Goal: Transaction & Acquisition: Purchase product/service

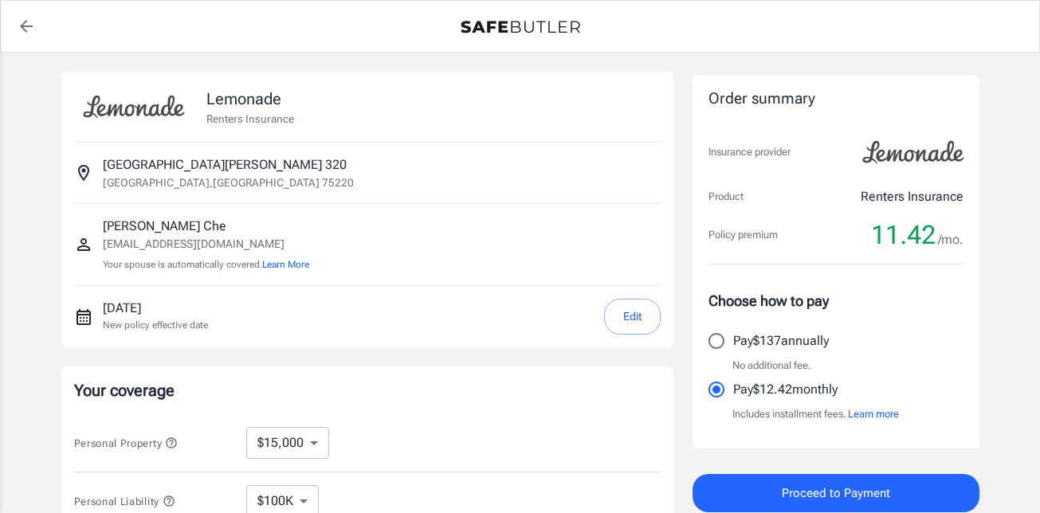
select select "15000"
select select "500"
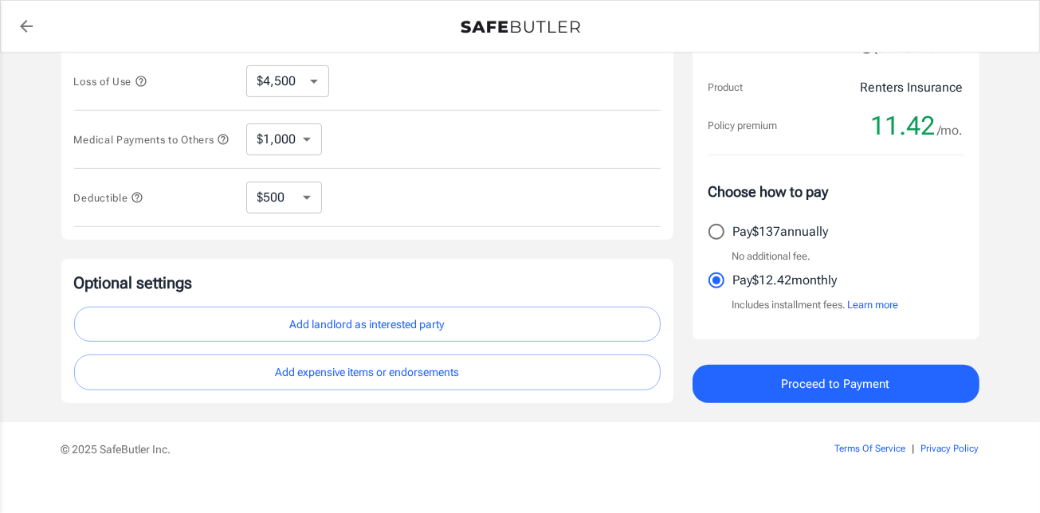
scroll to position [496, 0]
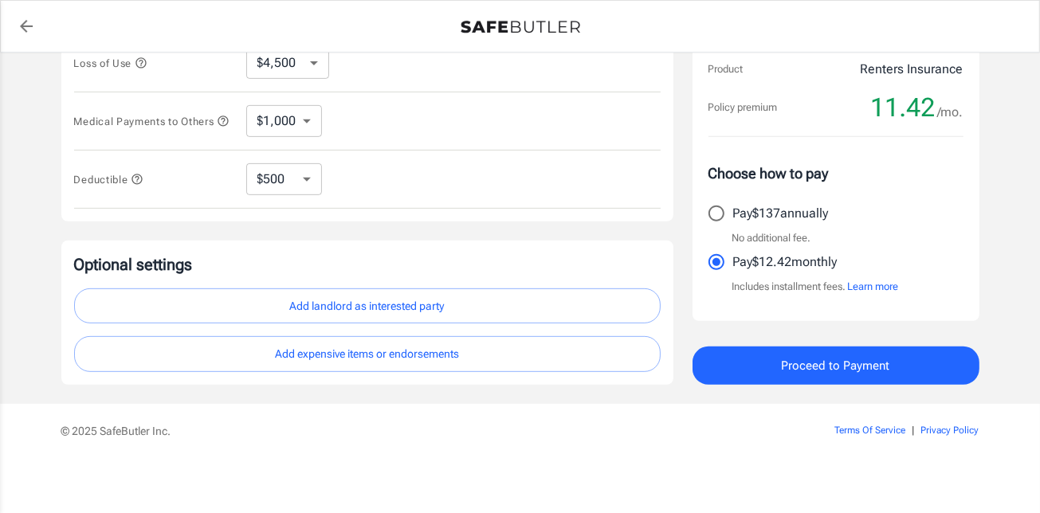
click at [358, 301] on button "Add landlord as interested party" at bounding box center [367, 306] width 586 height 36
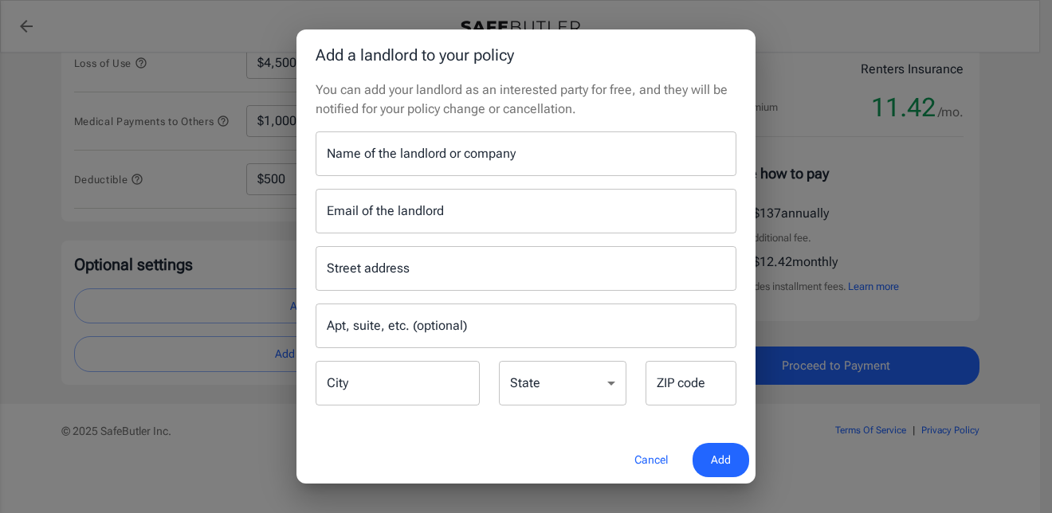
click at [367, 160] on input "Name of the landlord or company" at bounding box center [525, 153] width 421 height 45
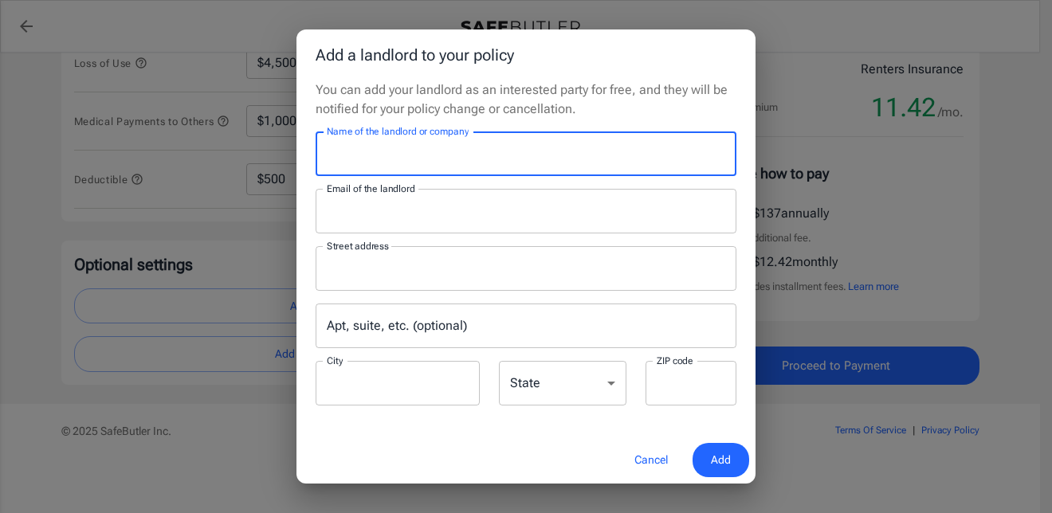
type input "[PERSON_NAME] Apartment Homes"
type input "[EMAIL_ADDRESS][DOMAIN_NAME]"
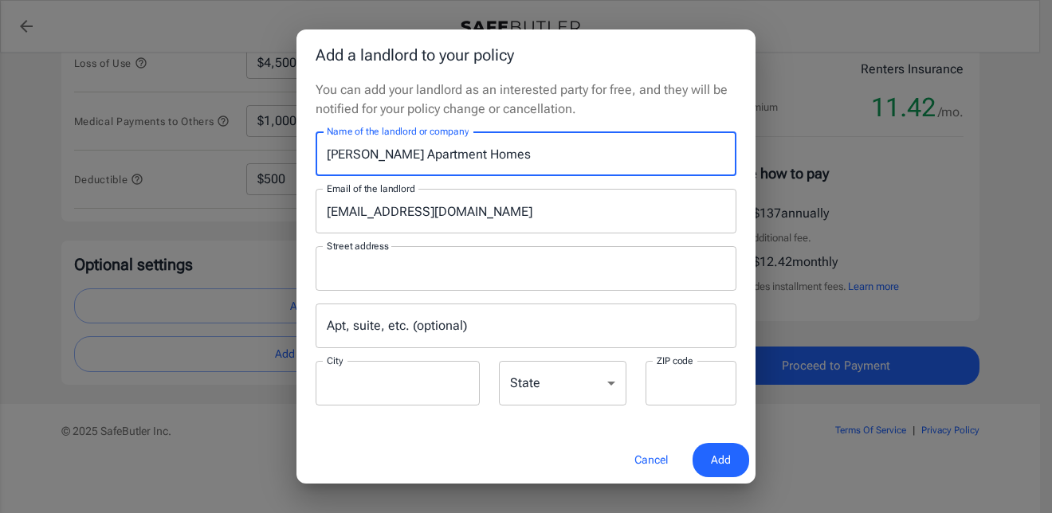
type input "[DOMAIN_NAME] 115009"
type input "Carrollton"
type input "75011"
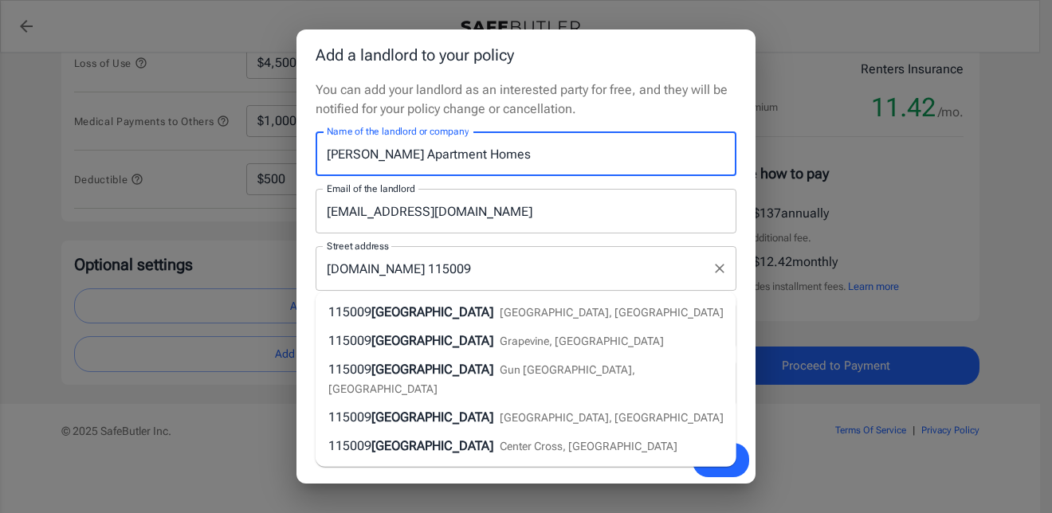
click at [645, 263] on input "[DOMAIN_NAME] 115009" at bounding box center [514, 268] width 382 height 30
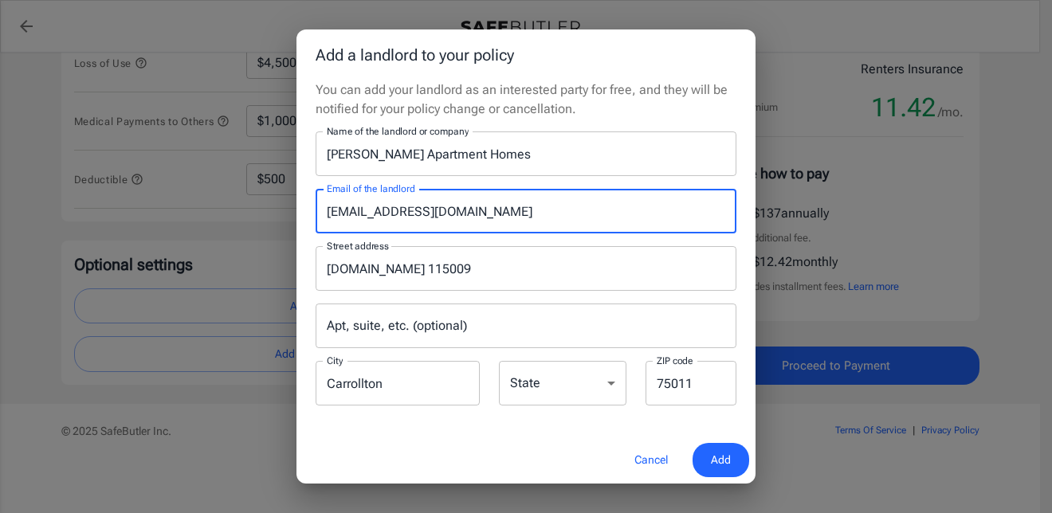
click at [651, 221] on input "[EMAIL_ADDRESS][DOMAIN_NAME]" at bounding box center [525, 211] width 421 height 45
click at [670, 114] on p "You can add your landlord as an interested party for free, and they will be not…" at bounding box center [525, 99] width 421 height 38
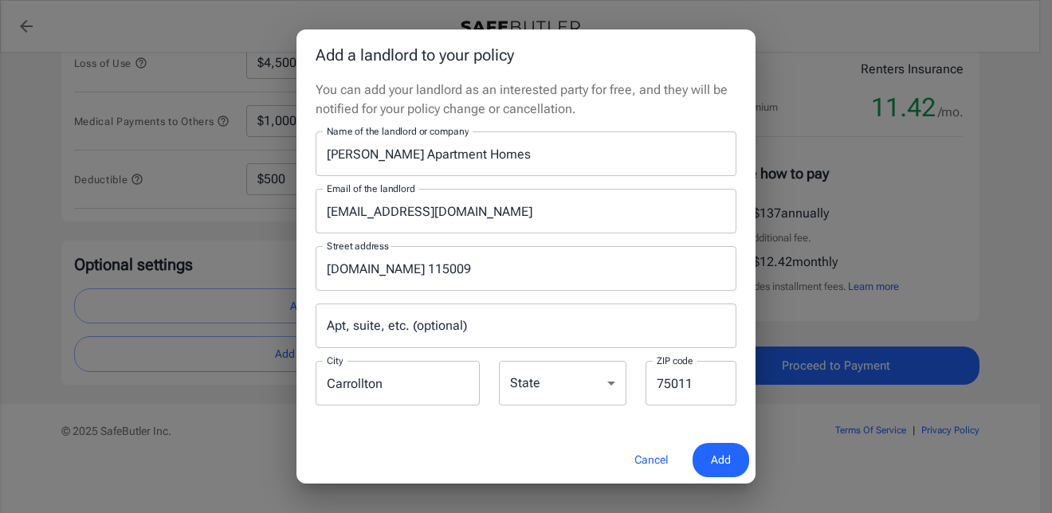
click at [547, 376] on select "[US_STATE] [US_STATE] [US_STATE] [US_STATE] [US_STATE] [US_STATE] [US_STATE] [U…" at bounding box center [562, 383] width 127 height 45
select select "[GEOGRAPHIC_DATA]"
click at [499, 361] on select "[US_STATE] [US_STATE] [US_STATE] [US_STATE] [US_STATE] [US_STATE] [US_STATE] [U…" at bounding box center [562, 383] width 127 height 45
click at [730, 456] on button "Add" at bounding box center [720, 460] width 57 height 34
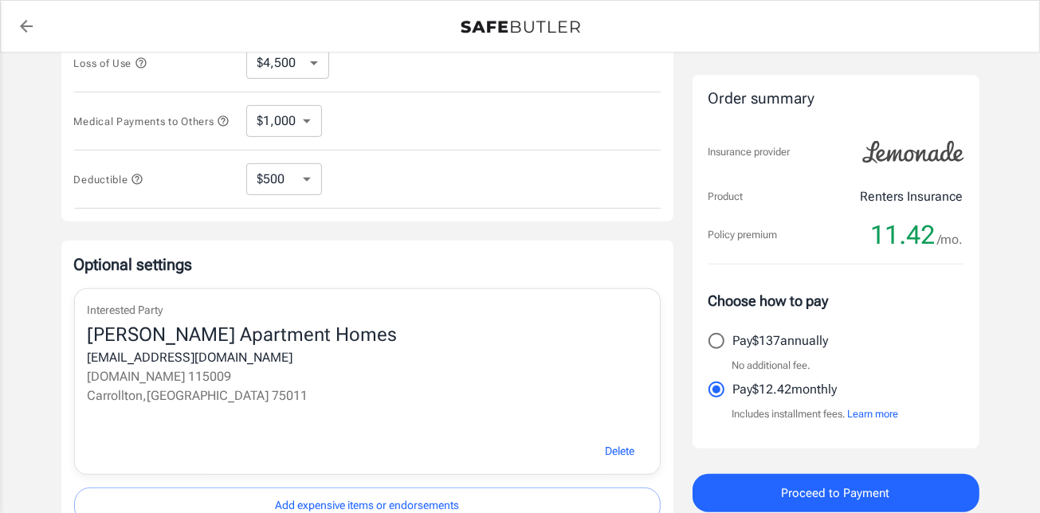
click at [272, 178] on select "$250 $500 $1,000 $2,500" at bounding box center [284, 179] width 76 height 32
select select "2500"
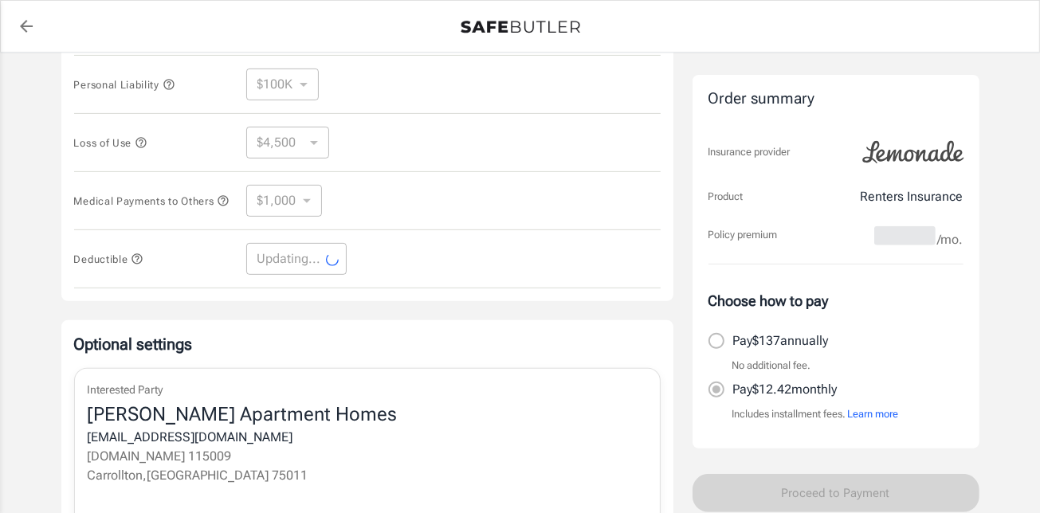
scroll to position [337, 0]
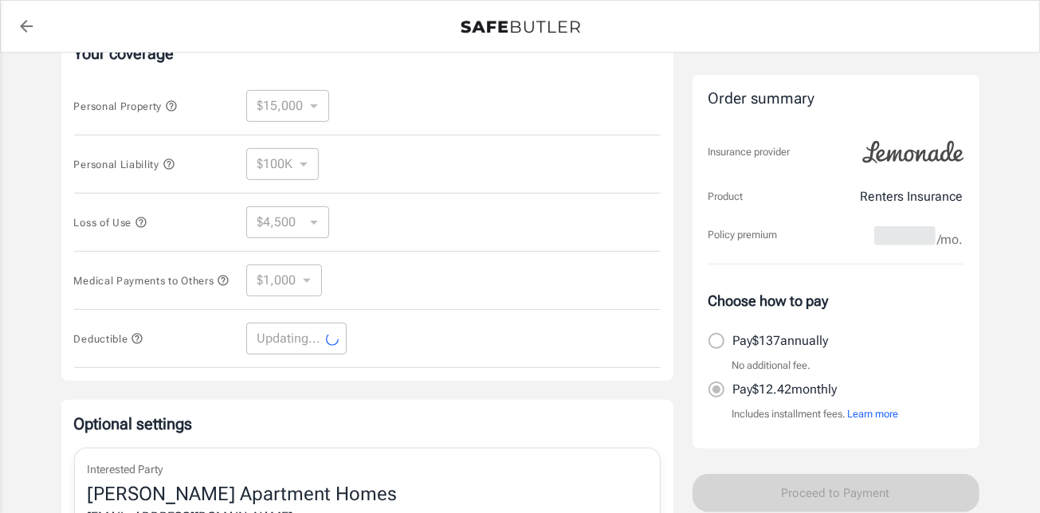
select select "2500"
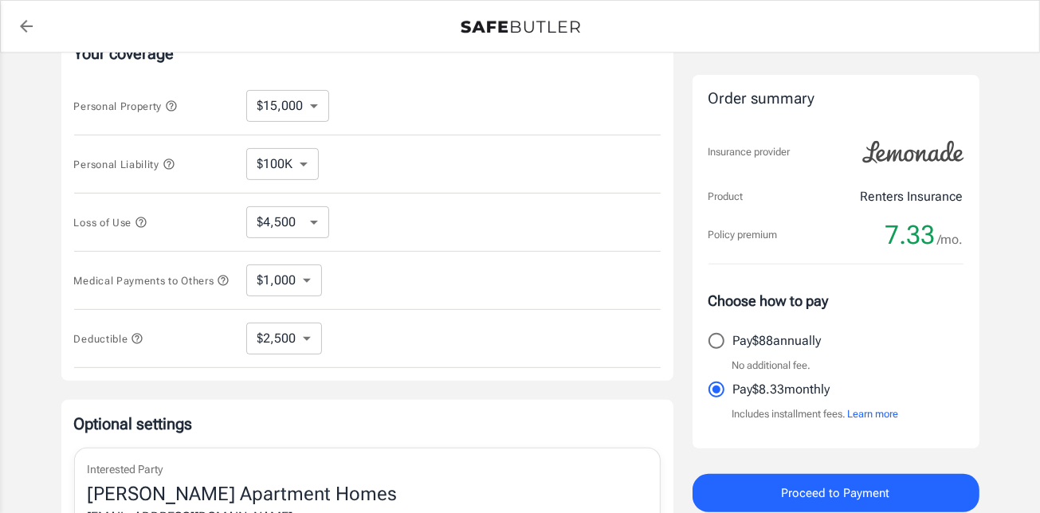
click at [283, 110] on select "$10,000 $15,000 $20,000 $25,000 $30,000 $40,000 $50,000 $100K $150K $200K $250K" at bounding box center [287, 106] width 83 height 32
select select "10000"
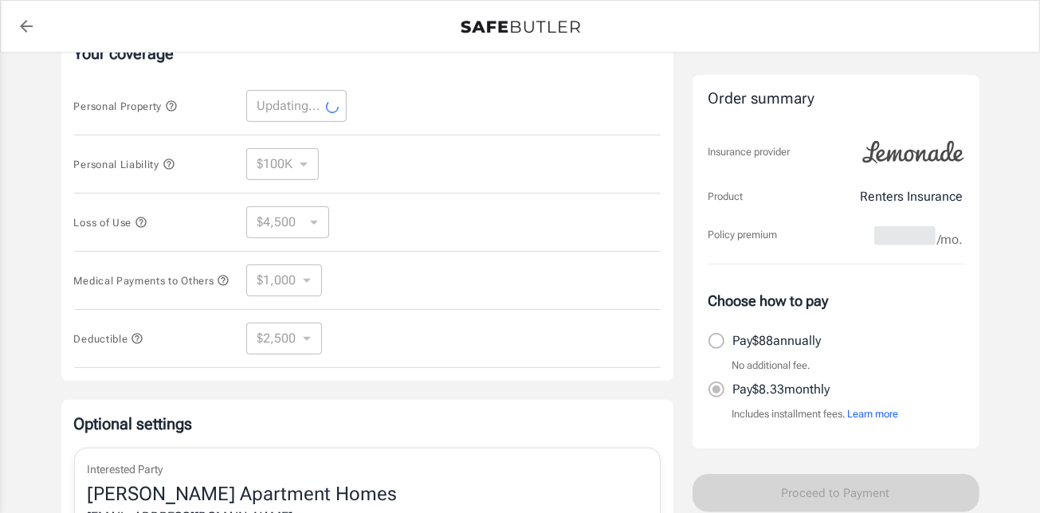
select select "10000"
select select "3000"
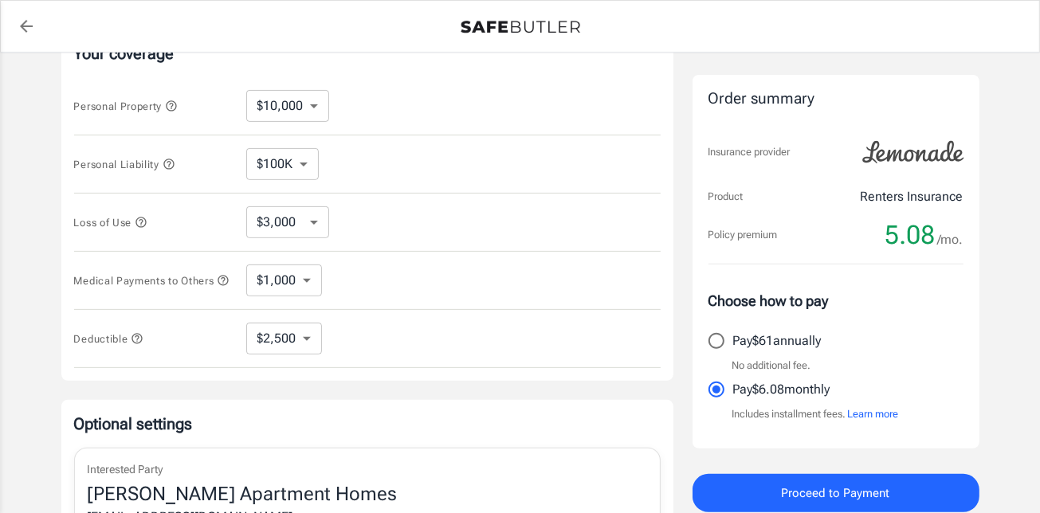
click at [713, 344] on input "Pay $61 annually" at bounding box center [715, 340] width 33 height 33
radio input "true"
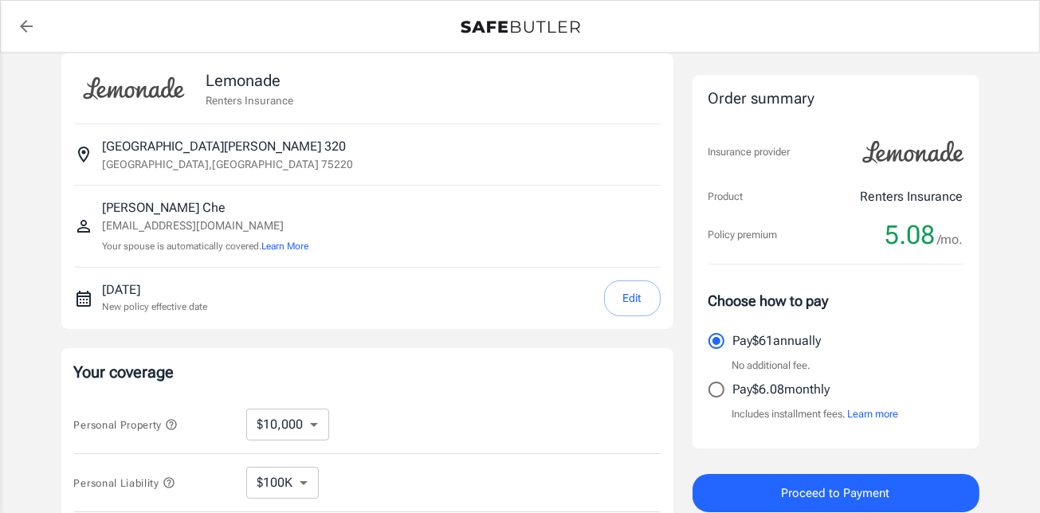
scroll to position [178, 0]
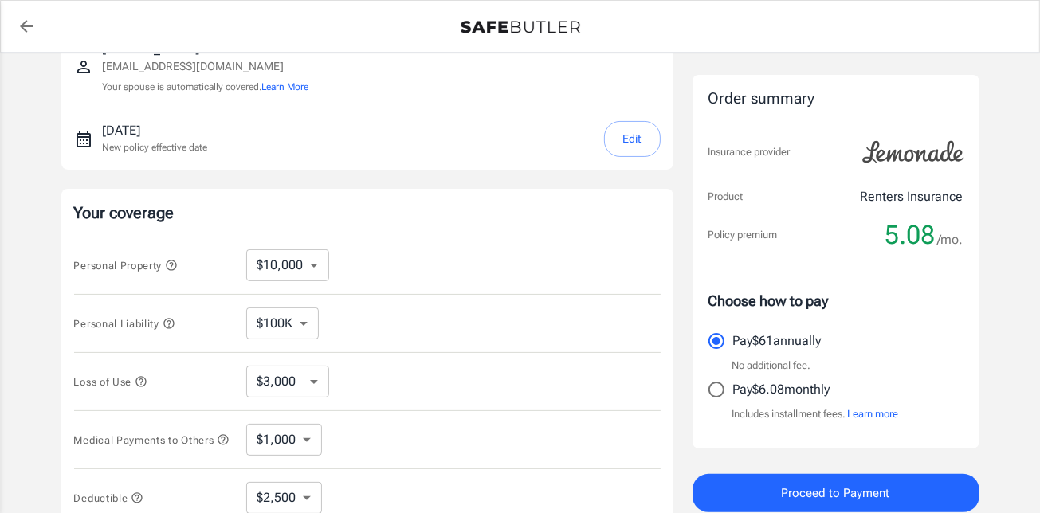
click at [773, 488] on button "Proceed to Payment" at bounding box center [835, 493] width 287 height 38
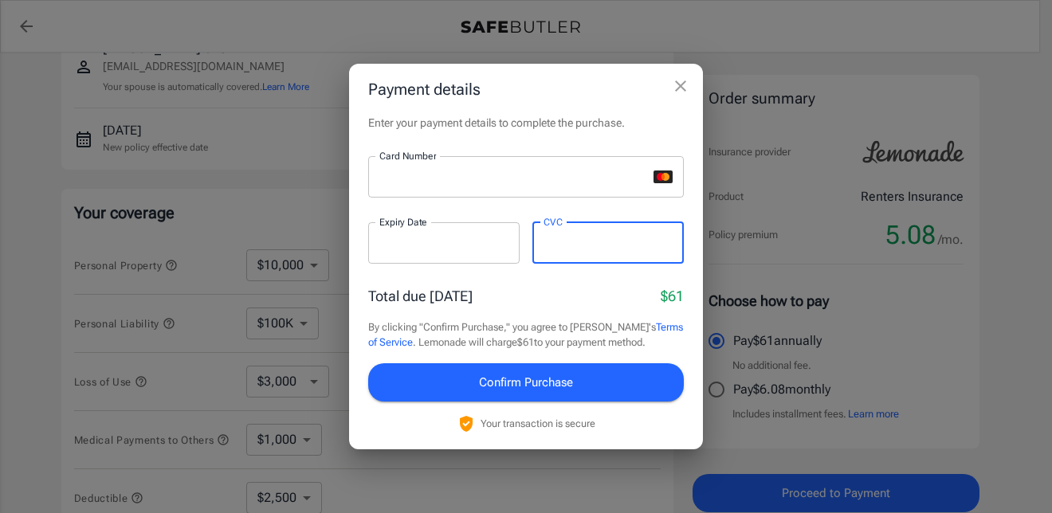
click at [554, 384] on span "Confirm Purchase" at bounding box center [526, 382] width 94 height 21
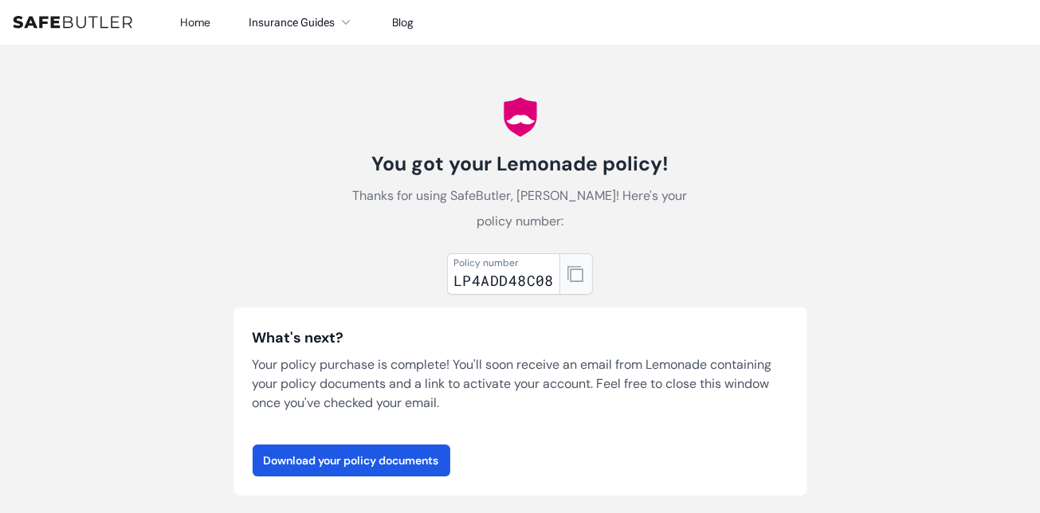
click at [582, 280] on icon "button" at bounding box center [575, 274] width 16 height 16
click at [343, 456] on link "Download your policy documents" at bounding box center [352, 461] width 198 height 32
